Goal: Complete application form

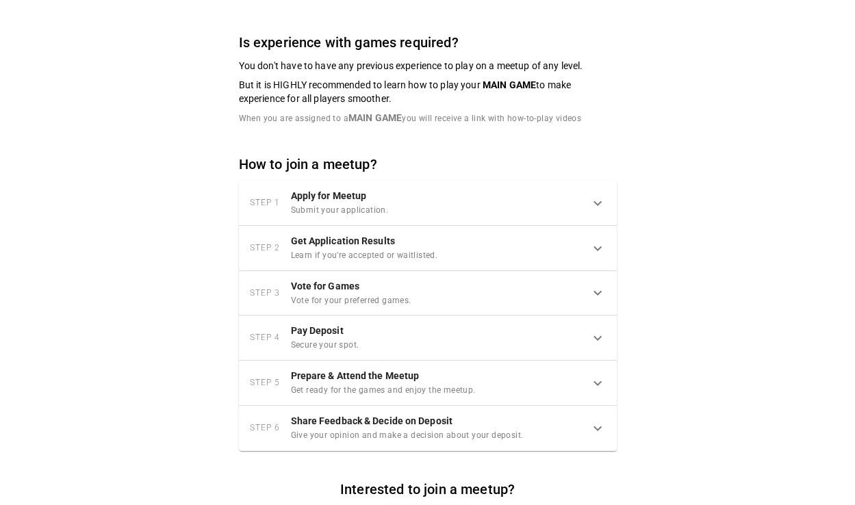
scroll to position [753, 0]
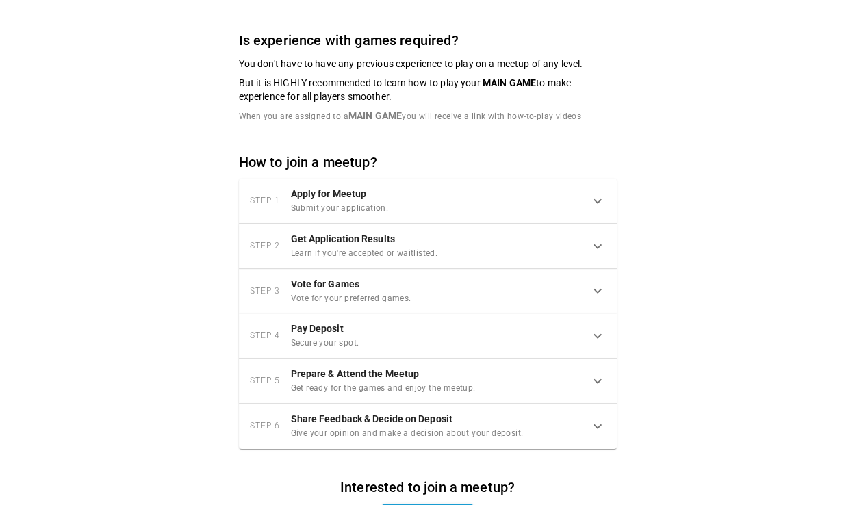
click at [585, 351] on div "Step 4 Pay Deposit Secure your spot." at bounding box center [420, 336] width 340 height 29
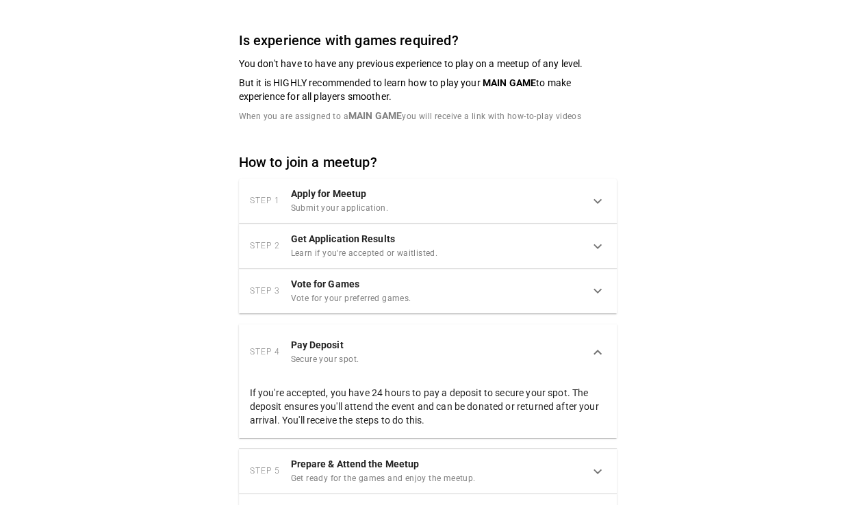
click at [585, 351] on div "Step 4 Pay Deposit Secure your spot." at bounding box center [420, 352] width 340 height 29
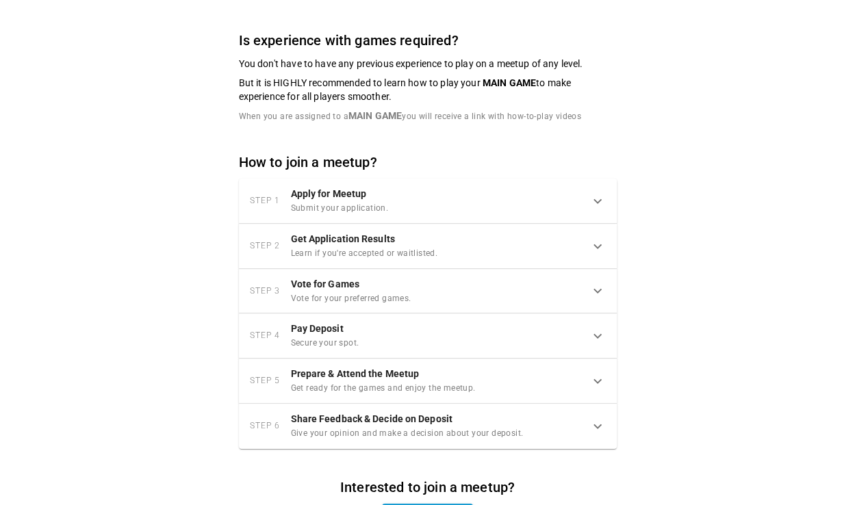
click at [547, 216] on div "Step 1 Apply for Meetup Submit your application." at bounding box center [420, 201] width 340 height 29
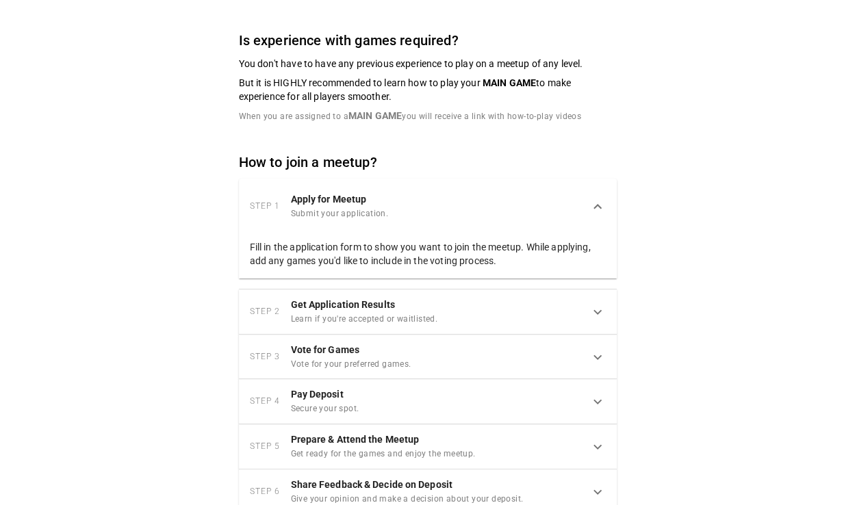
click at [547, 219] on div "Step 1 Apply for Meetup Submit your application." at bounding box center [420, 206] width 340 height 29
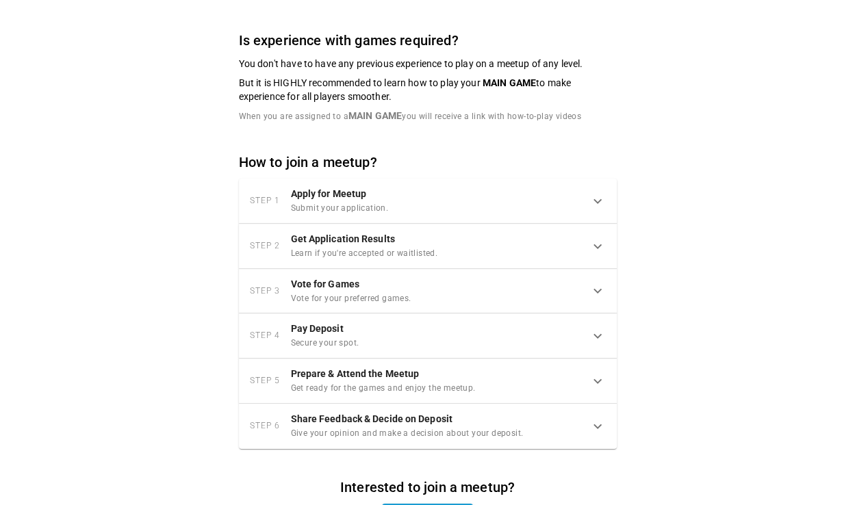
click at [529, 224] on div "Step 1 Apply for Meetup Submit your application." at bounding box center [428, 201] width 378 height 45
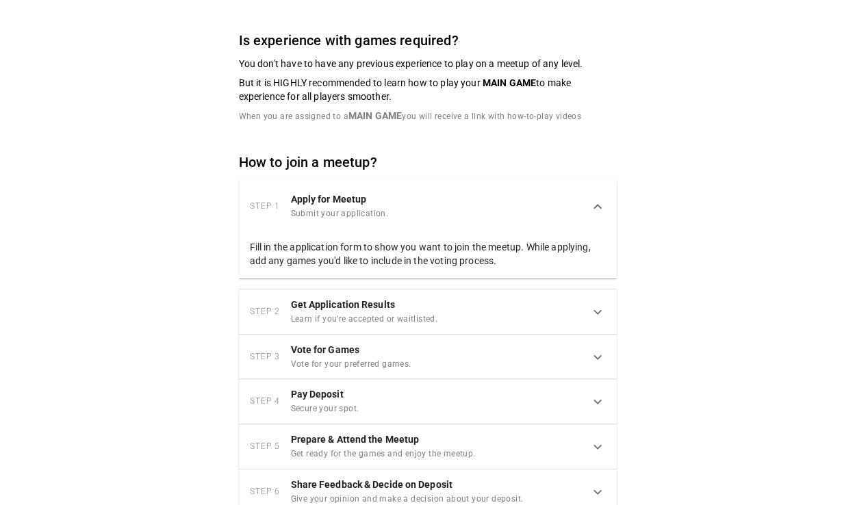
click at [525, 264] on p "Fill in the application form to show you want to join the meetup. While applyin…" at bounding box center [428, 253] width 356 height 27
drag, startPoint x: 517, startPoint y: 302, endPoint x: 514, endPoint y: 313, distance: 11.5
click at [514, 312] on div "Step 2 Get Application Results Learn if you're accepted or waitlisted." at bounding box center [428, 312] width 378 height 45
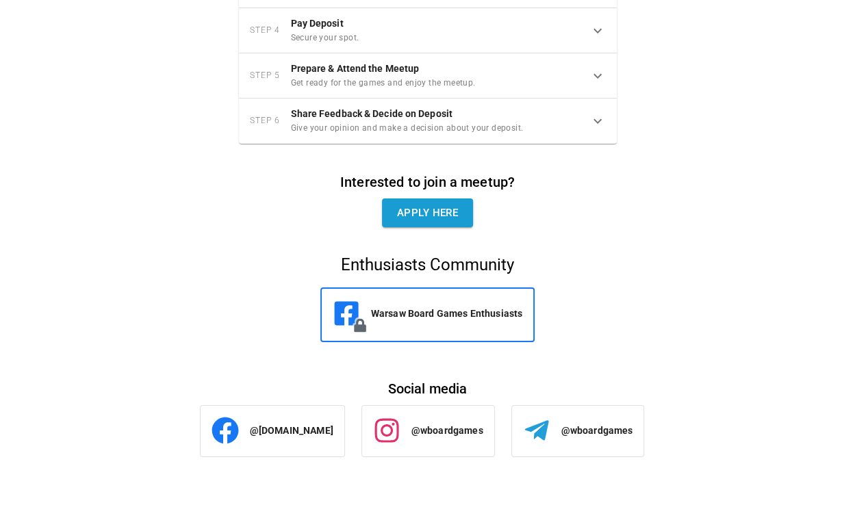
scroll to position [1148, 0]
click at [435, 220] on link "Apply here" at bounding box center [427, 213] width 91 height 29
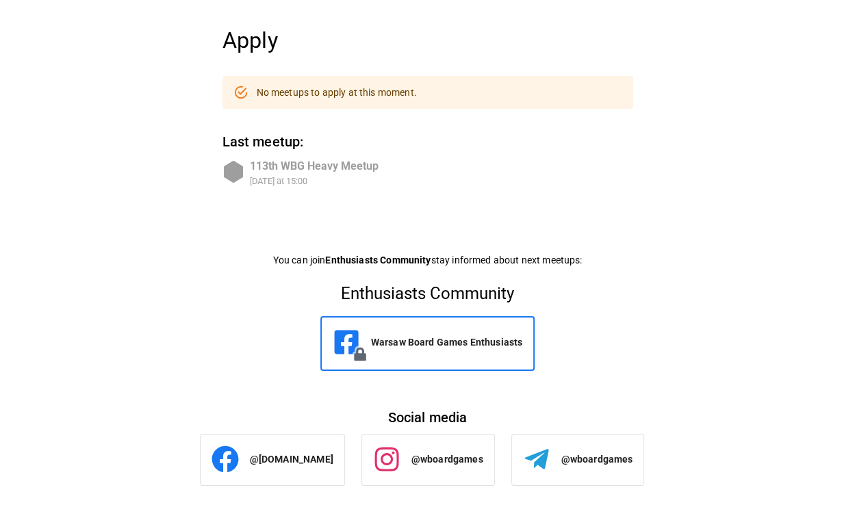
scroll to position [130, 0]
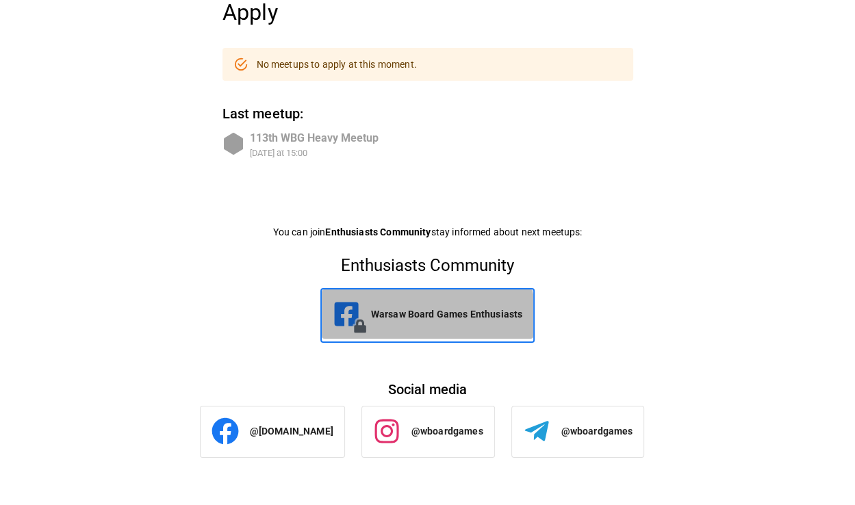
click at [425, 315] on p "Warsaw Board Games Enthusiasts" at bounding box center [447, 314] width 152 height 14
